Goal: Information Seeking & Learning: Learn about a topic

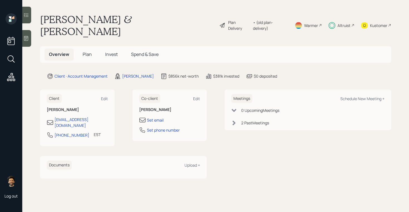
click at [342, 23] on div "Altruist" at bounding box center [343, 26] width 13 height 6
click at [267, 19] on div "• (old plan-delivery)" at bounding box center [270, 25] width 35 height 12
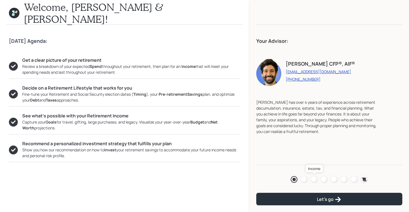
click at [314, 180] on div at bounding box center [314, 179] width 7 height 7
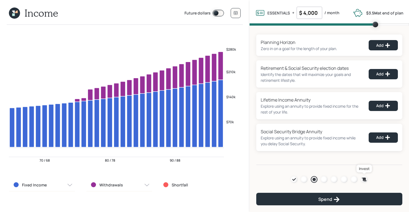
click at [363, 179] on icon at bounding box center [364, 179] width 5 height 4
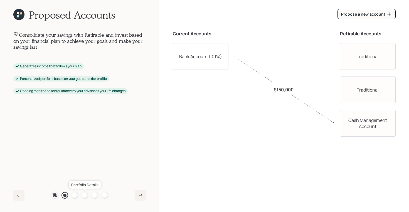
click at [87, 194] on div at bounding box center [84, 195] width 7 height 7
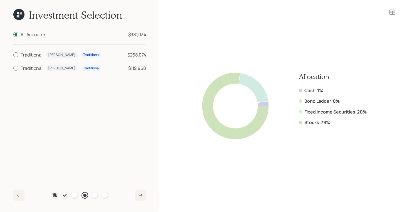
click at [26, 55] on div "Traditional" at bounding box center [32, 54] width 22 height 7
click at [13, 55] on input "Traditional Patrick Traditional $268,074" at bounding box center [13, 55] width 0 height 0
radio input "true"
radio input "false"
click at [27, 71] on div "Traditional" at bounding box center [32, 68] width 22 height 7
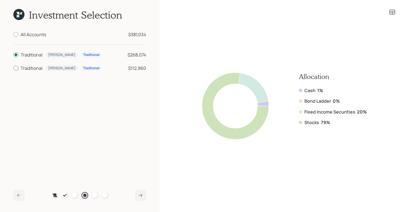
click at [13, 68] on input "Traditional Lynn Traditional $112,960" at bounding box center [13, 68] width 0 height 0
radio input "true"
click at [22, 58] on div "Traditional" at bounding box center [32, 54] width 22 height 7
click at [13, 55] on input "Traditional Patrick Traditional $268,074" at bounding box center [13, 55] width 0 height 0
radio input "true"
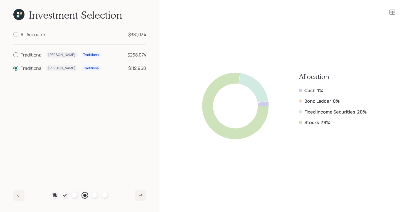
radio input "false"
drag, startPoint x: 334, startPoint y: 122, endPoint x: 303, endPoint y: 122, distance: 31.4
click at [303, 122] on div "Stocks 79%" at bounding box center [333, 122] width 68 height 6
drag, startPoint x: 331, startPoint y: 122, endPoint x: 302, endPoint y: 122, distance: 28.6
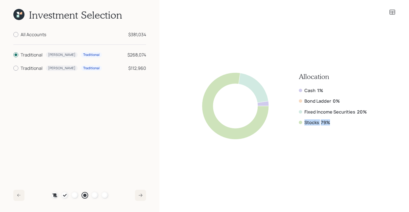
click at [302, 122] on div "Stocks 79%" at bounding box center [333, 122] width 68 height 6
click at [19, 14] on icon at bounding box center [18, 13] width 3 height 3
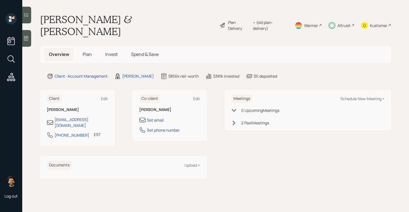
click at [87, 48] on h5 "Plan" at bounding box center [87, 54] width 18 height 12
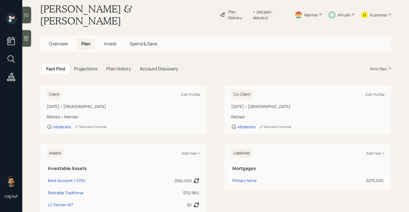
scroll to position [9, 0]
